Goal: Transaction & Acquisition: Download file/media

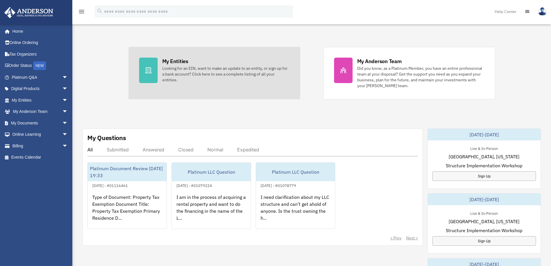
scroll to position [116, 0]
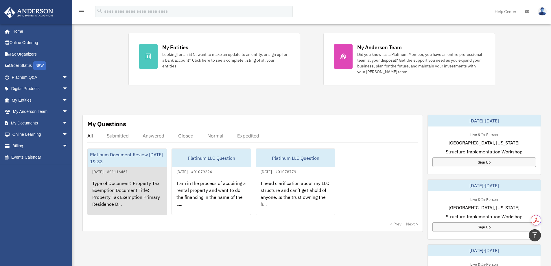
click at [141, 194] on div "Type of Document: Property Tax Exemption Document Title: Property Tax Exemption…" at bounding box center [127, 197] width 79 height 45
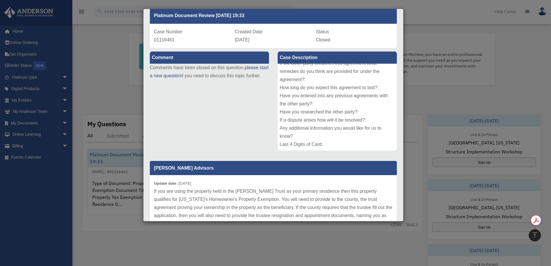
scroll to position [58, 0]
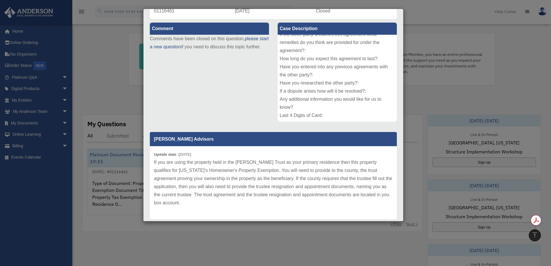
click at [430, 39] on div "Case Detail × Platinum Document Review 09/18/2025 19:33 Case Number 01116461 Cr…" at bounding box center [275, 133] width 551 height 266
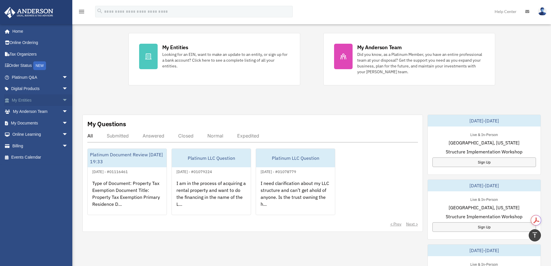
click at [62, 99] on span "arrow_drop_down" at bounding box center [68, 100] width 12 height 12
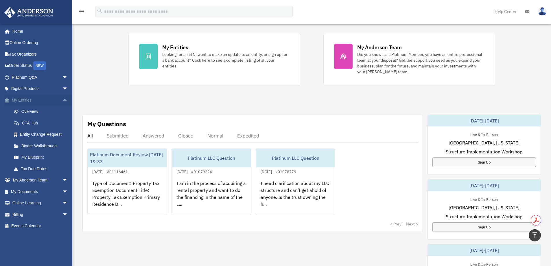
click at [62, 99] on span "arrow_drop_up" at bounding box center [68, 100] width 12 height 12
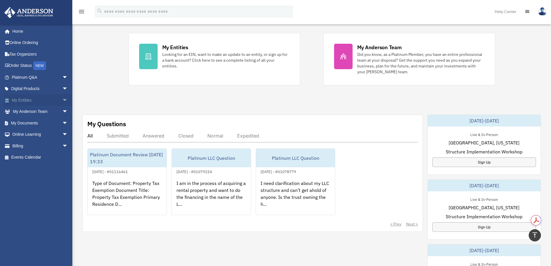
click at [62, 99] on span "arrow_drop_down" at bounding box center [68, 100] width 12 height 12
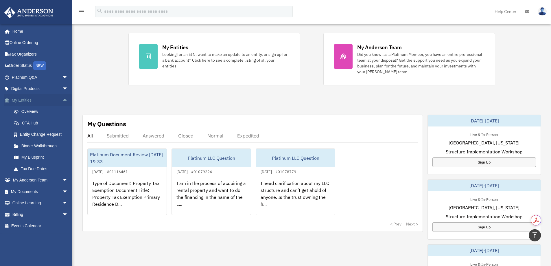
click at [62, 99] on span "arrow_drop_up" at bounding box center [68, 100] width 12 height 12
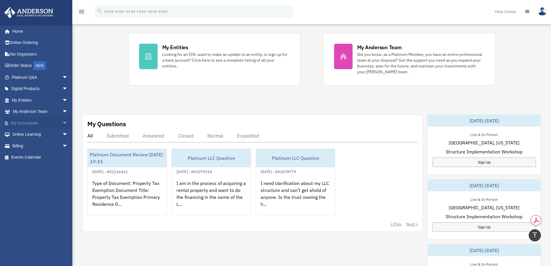
click at [62, 121] on span "arrow_drop_down" at bounding box center [68, 123] width 12 height 12
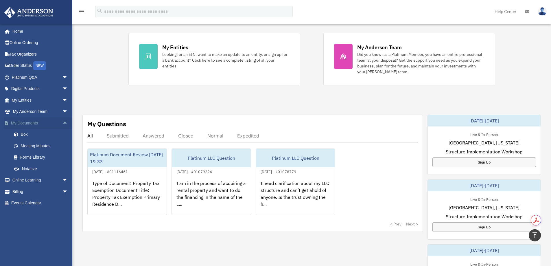
click at [62, 122] on span "arrow_drop_up" at bounding box center [68, 123] width 12 height 12
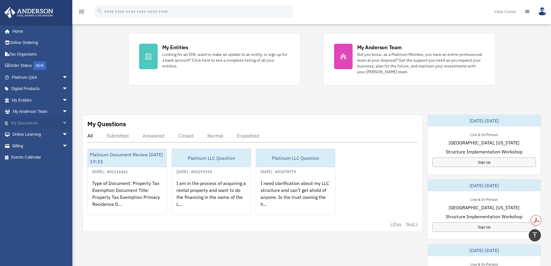
click at [27, 124] on link "My Documents arrow_drop_down" at bounding box center [40, 123] width 73 height 12
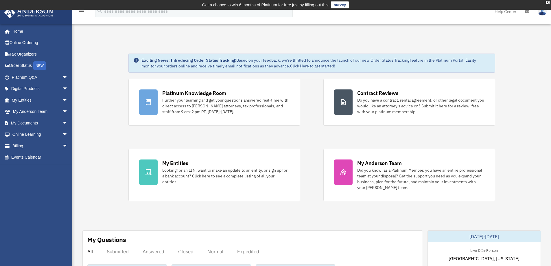
scroll to position [125, 0]
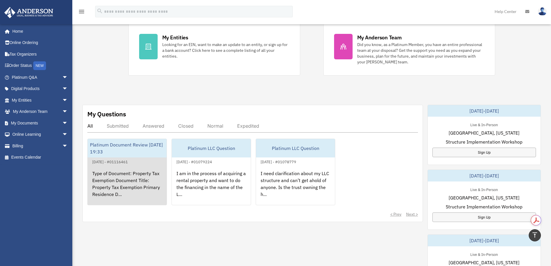
click at [147, 175] on div "Type of Document: Property Tax Exemption Document Title: Property Tax Exemption…" at bounding box center [127, 187] width 79 height 45
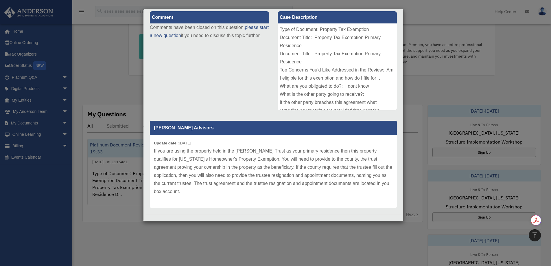
scroll to position [73, 0]
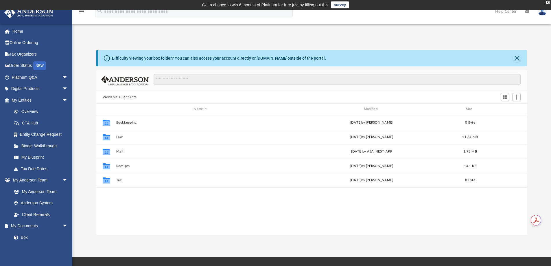
scroll to position [127, 426]
click at [25, 239] on link "Box" at bounding box center [42, 237] width 69 height 12
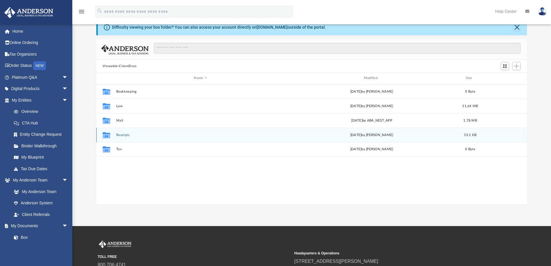
scroll to position [0, 0]
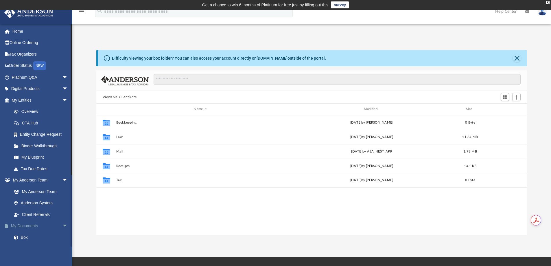
click at [36, 225] on link "My Documents arrow_drop_down" at bounding box center [40, 226] width 73 height 12
click at [33, 212] on link "Client Referrals" at bounding box center [42, 214] width 69 height 12
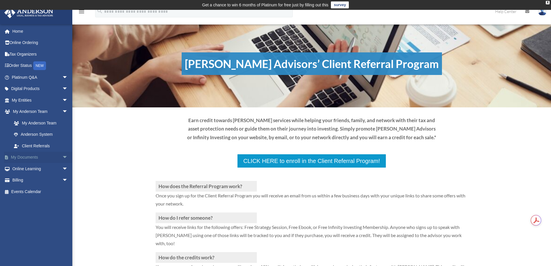
click at [62, 158] on span "arrow_drop_down" at bounding box center [68, 158] width 12 height 12
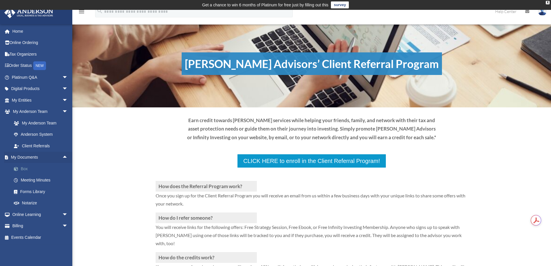
click at [44, 168] on link "Box" at bounding box center [42, 169] width 69 height 12
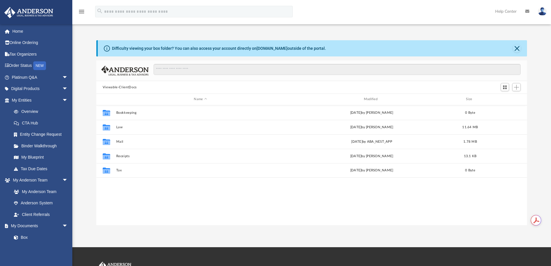
scroll to position [127, 426]
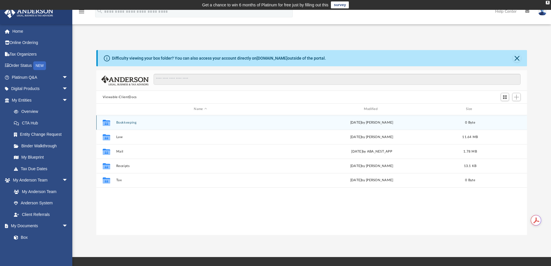
click at [145, 120] on div "Collaborated Folder Bookkeeping [DATE] by [PERSON_NAME] 0 Byte" at bounding box center [311, 122] width 431 height 14
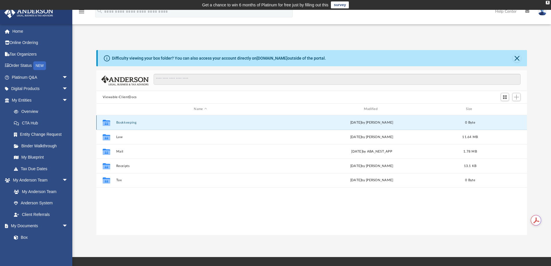
click at [133, 121] on button "Bookkeeping" at bounding box center [200, 123] width 169 height 4
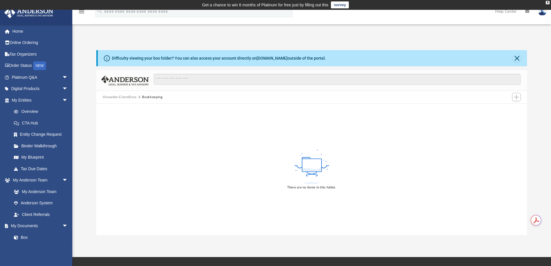
click at [118, 96] on button "Viewable-ClientDocs" at bounding box center [120, 97] width 34 height 5
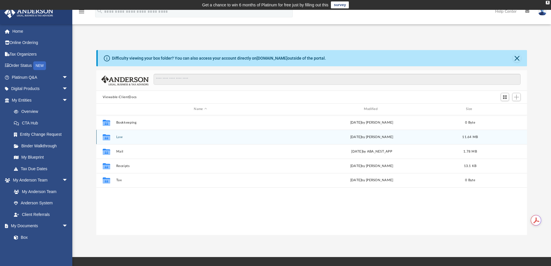
click at [117, 136] on button "Law" at bounding box center [200, 137] width 169 height 4
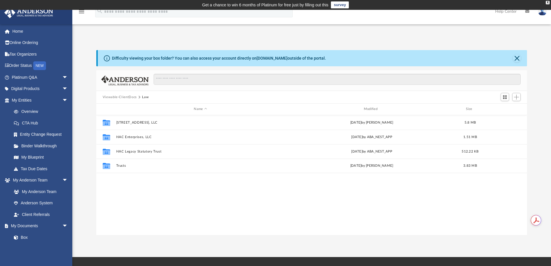
click at [124, 98] on button "Viewable-ClientDocs" at bounding box center [120, 97] width 34 height 5
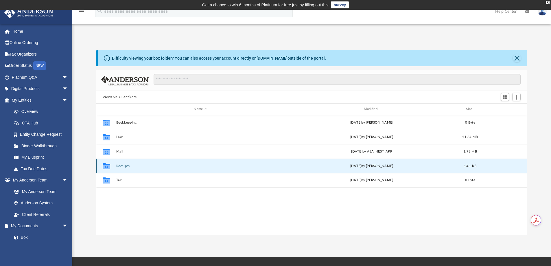
click at [125, 166] on button "Receipts" at bounding box center [200, 166] width 169 height 4
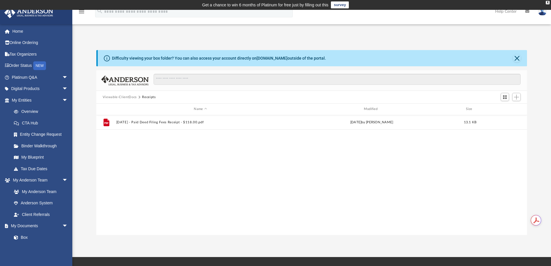
click at [127, 95] on button "Viewable-ClientDocs" at bounding box center [120, 97] width 34 height 5
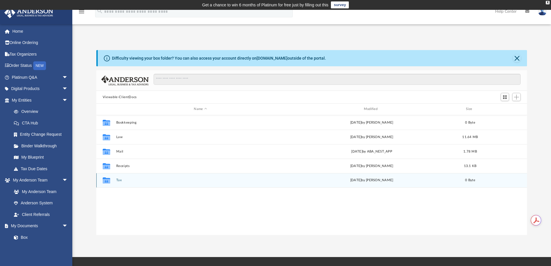
click at [116, 178] on div "Collaborated Folder Tax [DATE] by [PERSON_NAME] 0 Byte" at bounding box center [311, 180] width 431 height 14
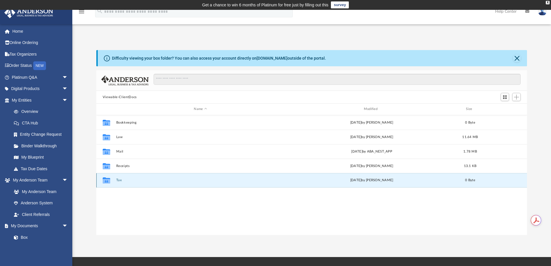
click at [117, 180] on button "Tax" at bounding box center [200, 180] width 169 height 4
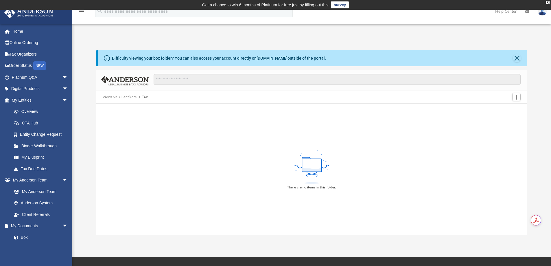
click at [126, 96] on button "Viewable-ClientDocs" at bounding box center [120, 97] width 34 height 5
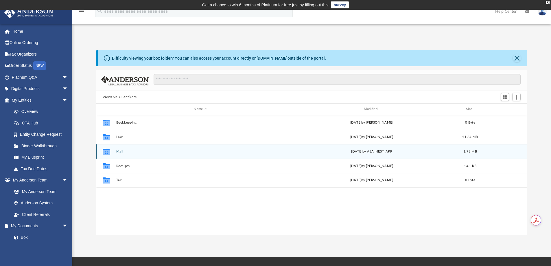
click at [116, 152] on button "Mail" at bounding box center [200, 151] width 169 height 4
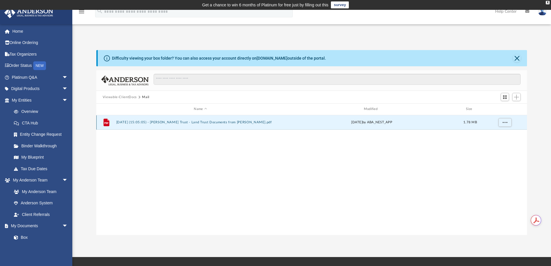
click at [158, 123] on button "[DATE] (15:05:05) - [PERSON_NAME] Trust - Land Trust Documents from [PERSON_NAM…" at bounding box center [200, 122] width 169 height 4
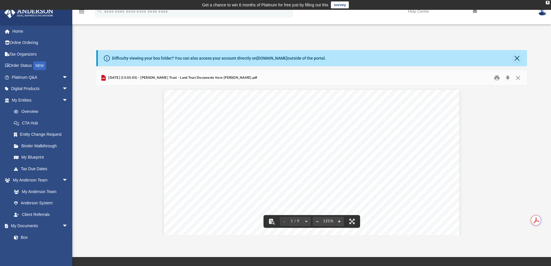
scroll to position [29, 0]
click at [510, 76] on button "Download" at bounding box center [507, 77] width 10 height 9
